Goal: Task Accomplishment & Management: Manage account settings

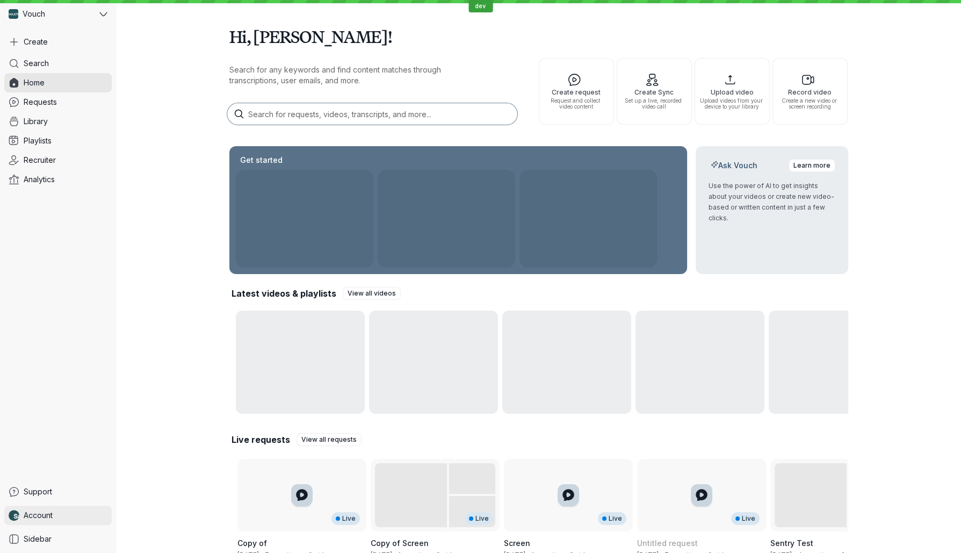
click at [47, 509] on link "Account" at bounding box center [57, 514] width 107 height 19
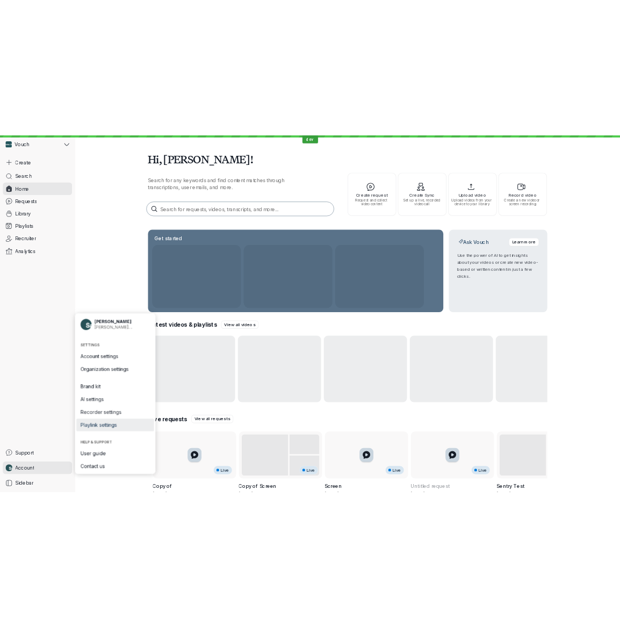
scroll to position [19, 0]
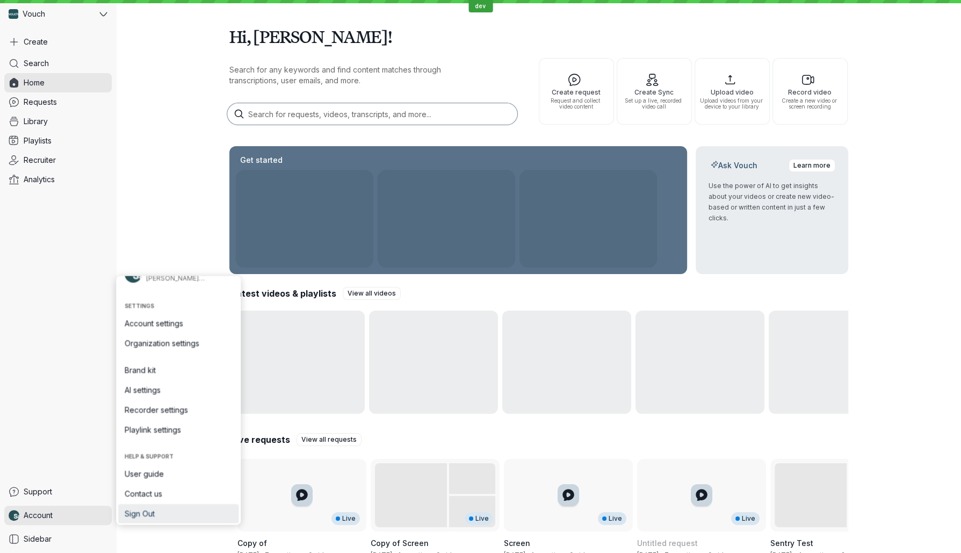
click at [163, 516] on span "Sign Out" at bounding box center [178, 512] width 107 height 11
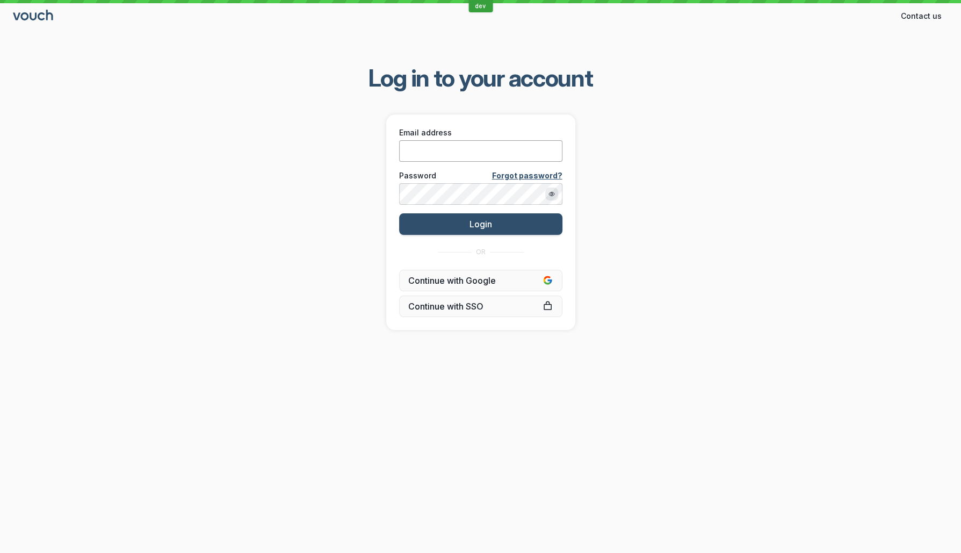
click at [421, 143] on input "Email address" at bounding box center [480, 150] width 163 height 21
paste input "P4$$word"
type input "P4$$word"
click at [466, 147] on input "Email address" at bounding box center [480, 150] width 163 height 21
paste input "[EMAIL_ADDRESS][DOMAIN_NAME]"
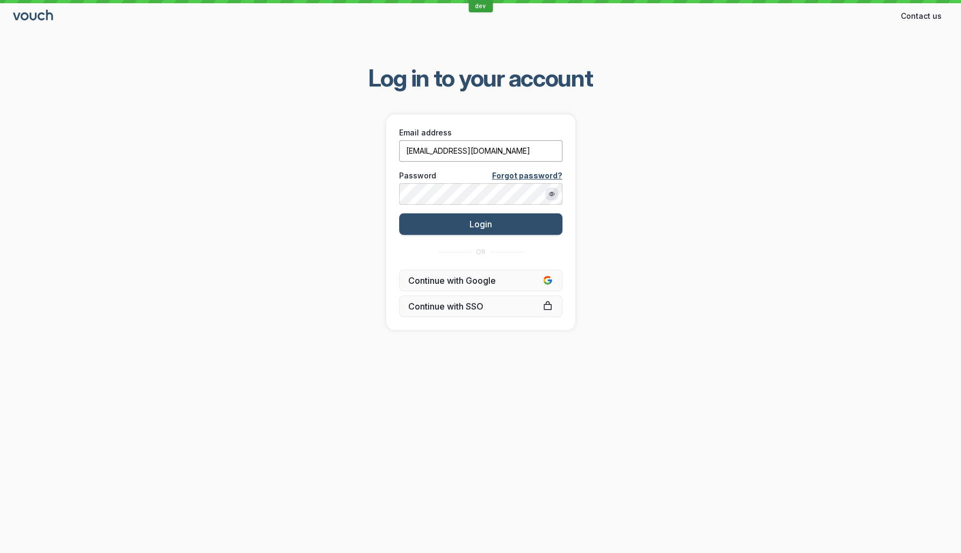
type input "[EMAIL_ADDRESS][DOMAIN_NAME]"
click at [578, 116] on div "Log in to your account Email address [EMAIL_ADDRESS][DOMAIN_NAME] Password Forg…" at bounding box center [480, 196] width 961 height 301
click at [502, 229] on button "Login" at bounding box center [480, 223] width 163 height 21
click at [474, 153] on input "[EMAIL_ADDRESS][DOMAIN_NAME]" at bounding box center [480, 150] width 163 height 21
click at [484, 225] on span "Login" at bounding box center [480, 224] width 23 height 11
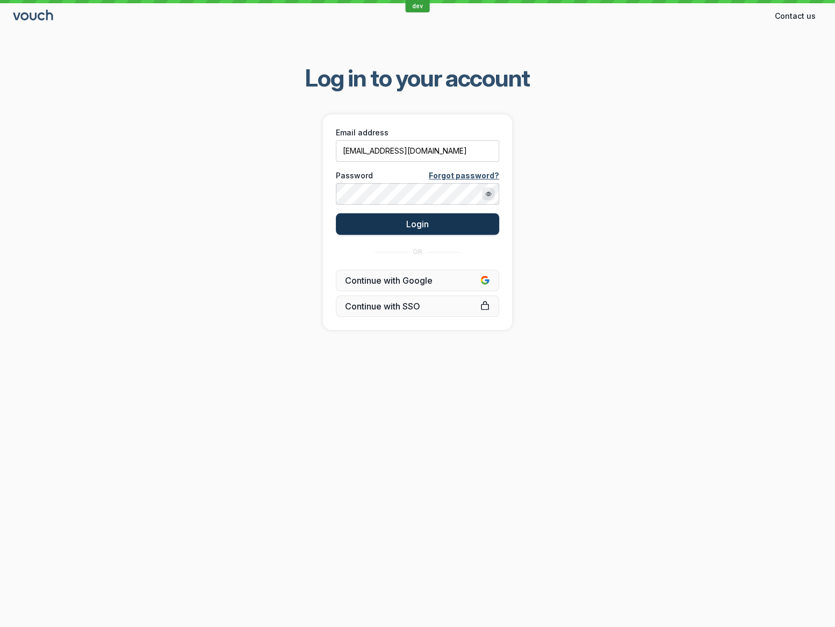
click at [405, 220] on button "Login" at bounding box center [417, 223] width 163 height 21
click at [444, 227] on button "Login" at bounding box center [417, 223] width 163 height 21
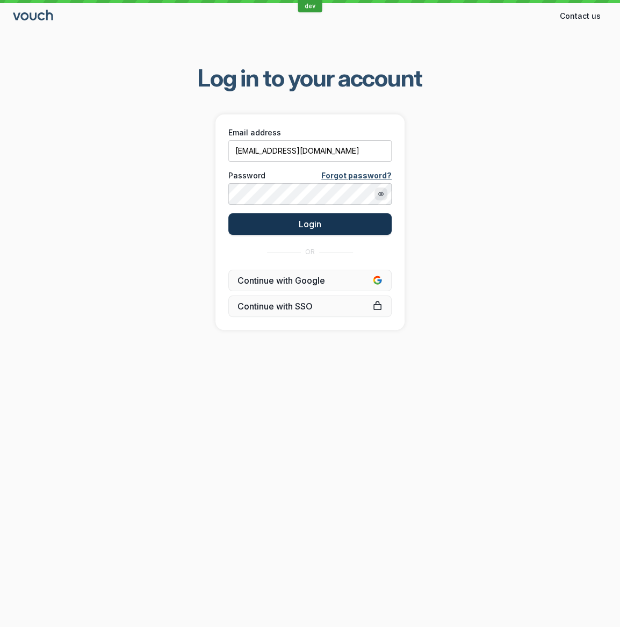
click at [306, 234] on button "Login" at bounding box center [309, 223] width 163 height 21
